Goal: Task Accomplishment & Management: Complete application form

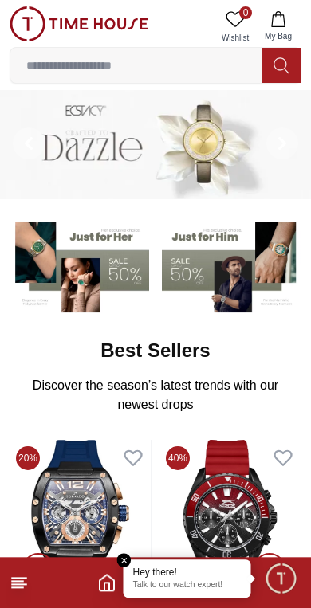
scroll to position [3, 0]
click at [30, 19] on img at bounding box center [79, 23] width 139 height 35
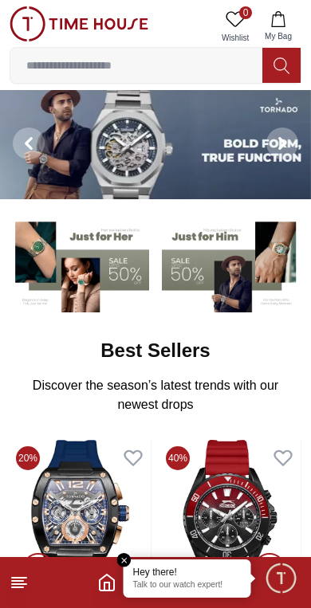
click at [128, 557] on em "Close tooltip" at bounding box center [124, 560] width 14 height 14
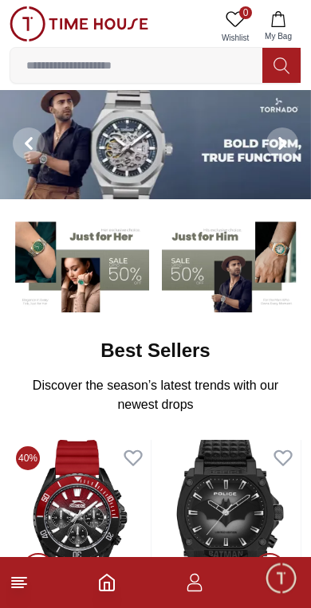
click at [285, 586] on span "Minimize live chat window" at bounding box center [281, 578] width 46 height 46
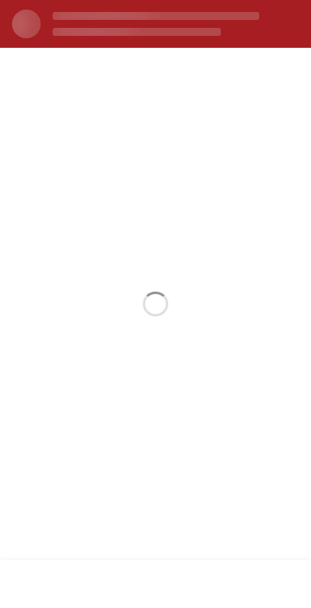
scroll to position [0, 0]
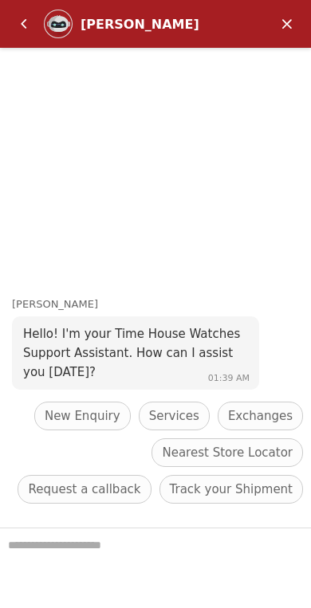
click at [285, 15] on em "Minimize" at bounding box center [287, 24] width 32 height 32
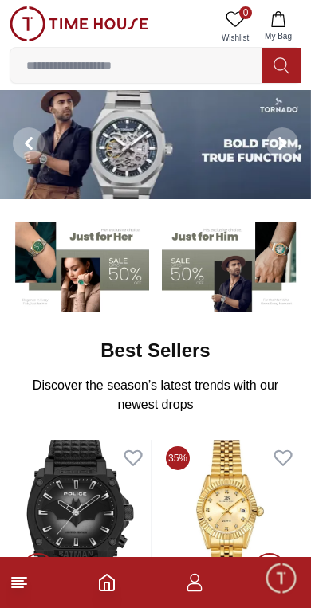
click at [213, 573] on footer at bounding box center [155, 582] width 311 height 51
click at [188, 592] on icon "button" at bounding box center [194, 588] width 15 height 8
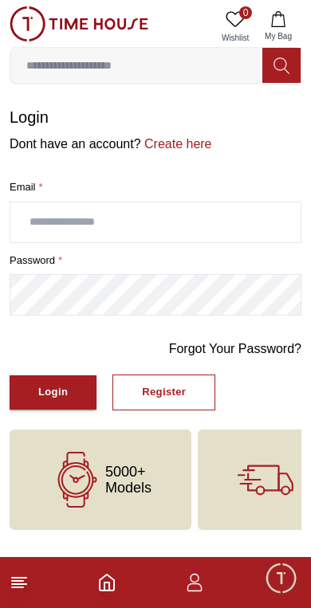
click at [186, 589] on icon "button" at bounding box center [194, 582] width 19 height 19
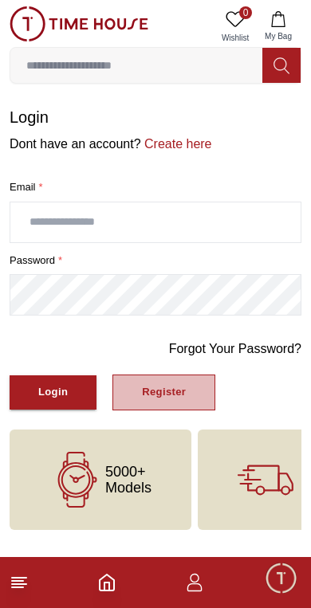
click at [183, 398] on div "Register" at bounding box center [164, 393] width 44 height 18
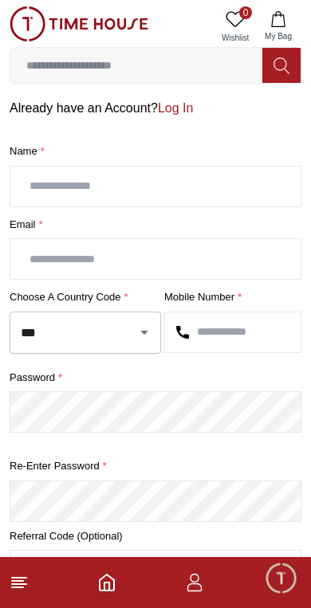
click at [139, 340] on icon "Open" at bounding box center [144, 332] width 19 height 19
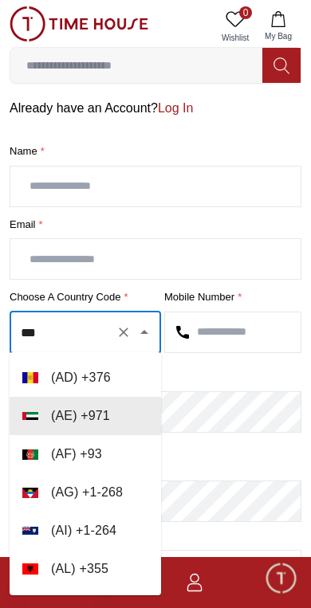
scroll to position [35, 0]
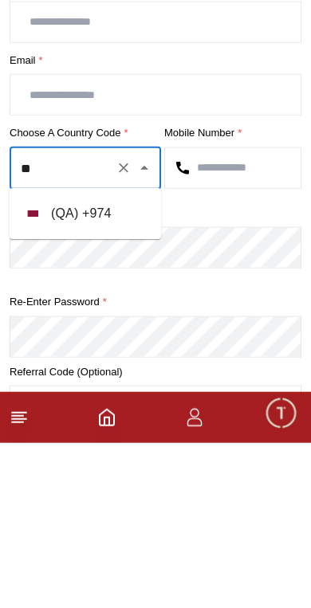
click at [118, 360] on li "( QA ) + 974" at bounding box center [86, 379] width 152 height 38
type input "***"
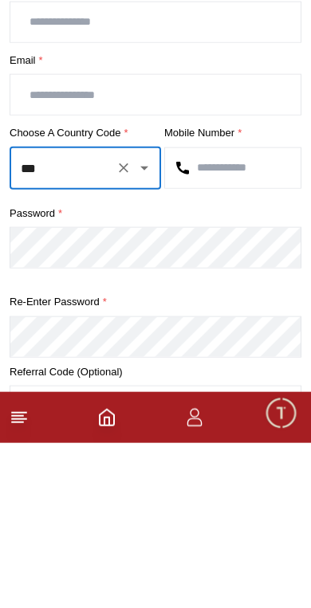
click at [229, 313] on input "text" at bounding box center [233, 333] width 136 height 40
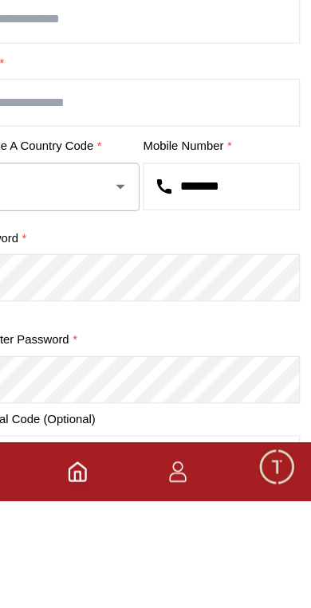
type input "********"
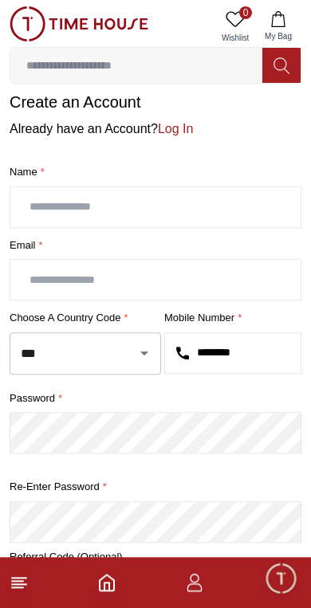
scroll to position [0, 0]
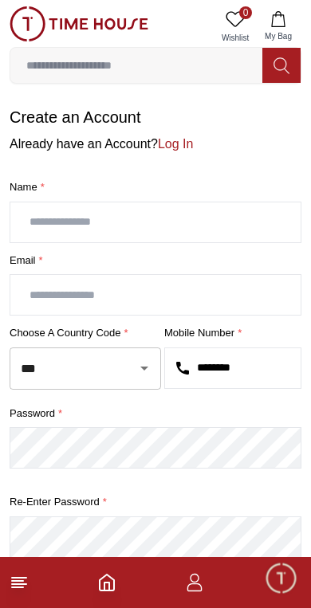
click at [112, 581] on icon "Home" at bounding box center [106, 582] width 19 height 19
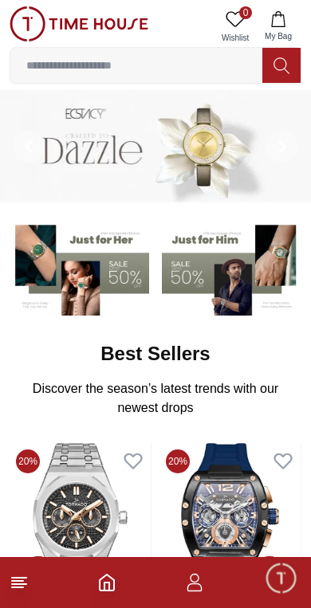
click at [108, 590] on polyline "Home" at bounding box center [106, 587] width 5 height 8
click at [17, 590] on icon at bounding box center [19, 582] width 19 height 19
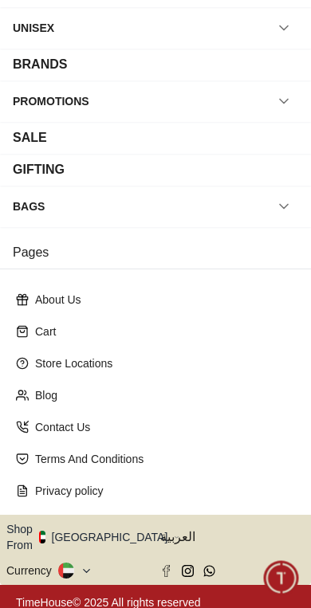
scroll to position [177, 0]
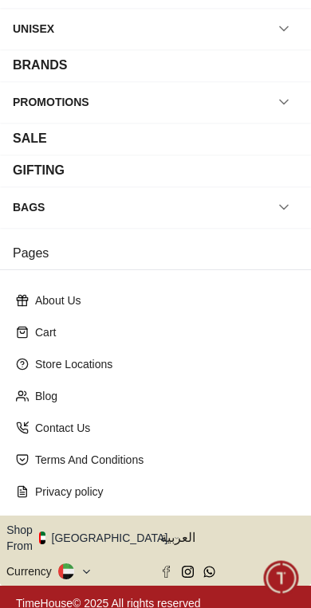
click at [174, 536] on icon "button" at bounding box center [177, 539] width 6 height 12
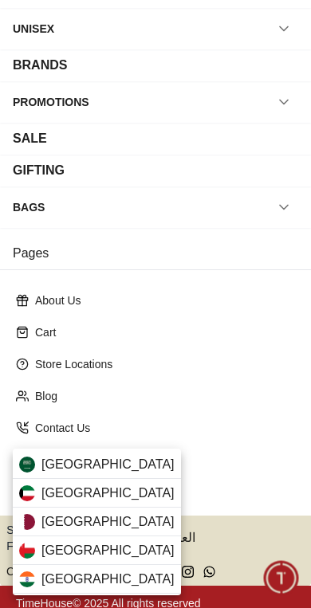
click at [109, 525] on div "[GEOGRAPHIC_DATA]" at bounding box center [97, 522] width 168 height 29
